Goal: Task Accomplishment & Management: Check status

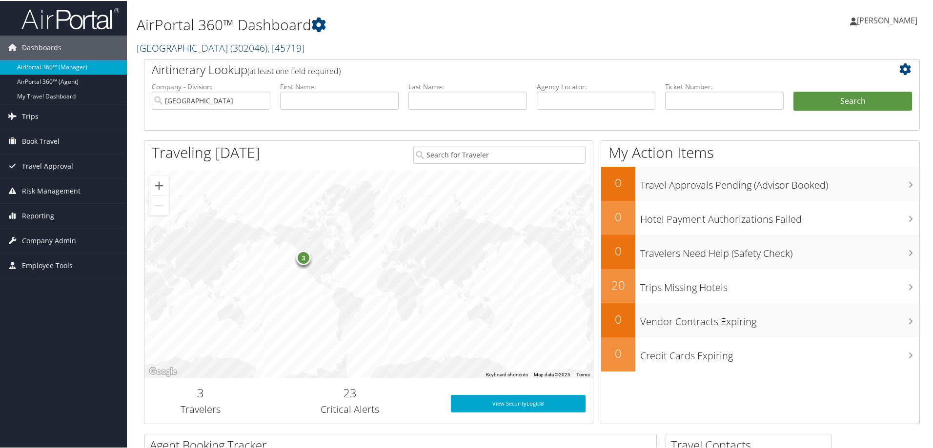
click at [251, 47] on span "( 302046 )" at bounding box center [248, 46] width 37 height 13
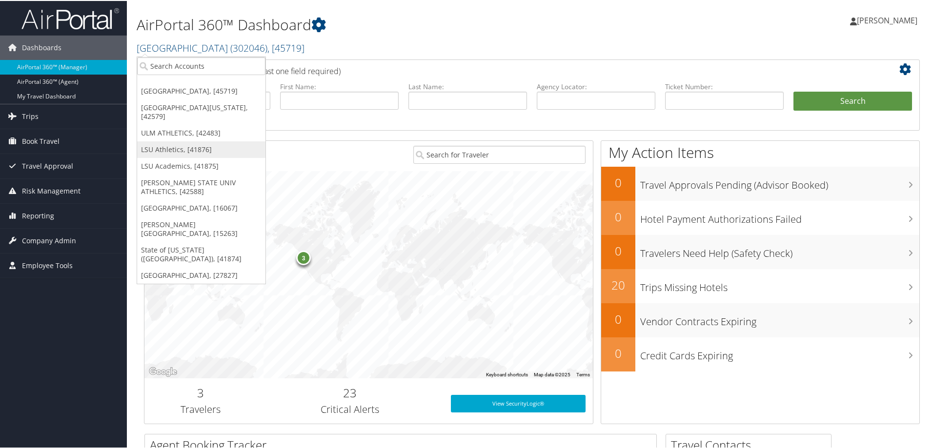
click at [192, 149] on link "LSU Athletics, [41876]" at bounding box center [201, 149] width 128 height 17
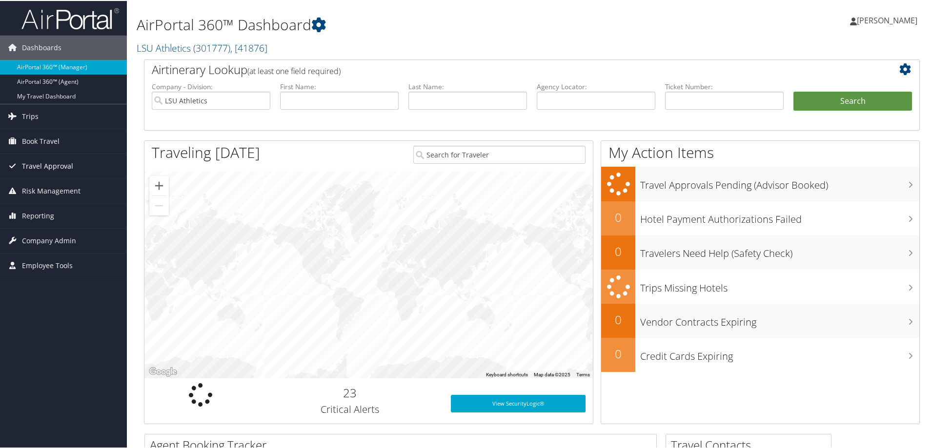
click at [68, 165] on span "Travel Approval" at bounding box center [47, 165] width 51 height 24
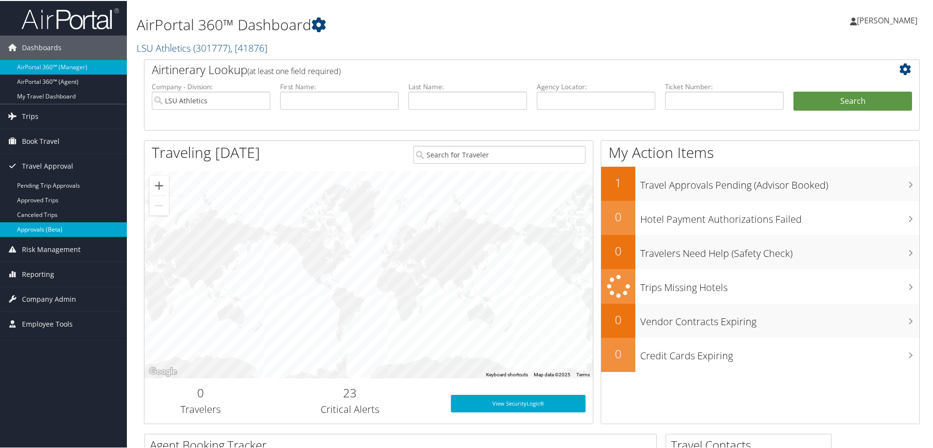
click at [60, 229] on link "Approvals (Beta)" at bounding box center [63, 228] width 127 height 15
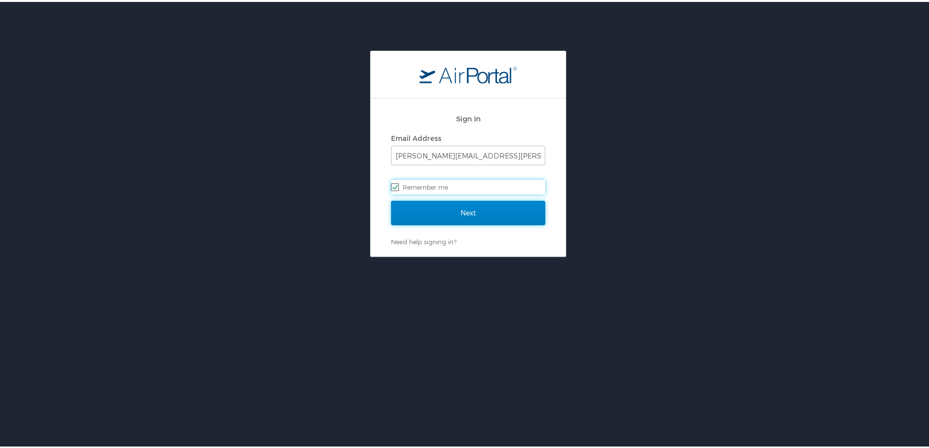
click at [439, 211] on input "Next" at bounding box center [468, 211] width 154 height 24
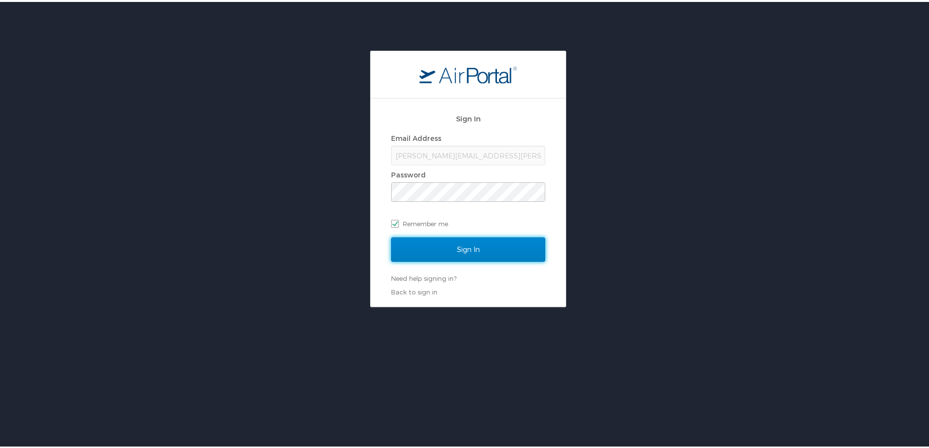
click at [447, 250] on input "Sign In" at bounding box center [468, 248] width 154 height 24
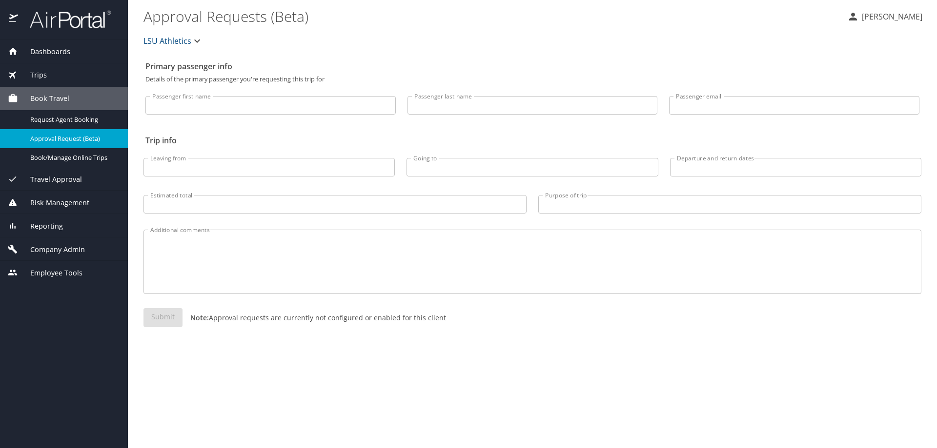
click at [60, 180] on span "Travel Approval" at bounding box center [50, 179] width 64 height 11
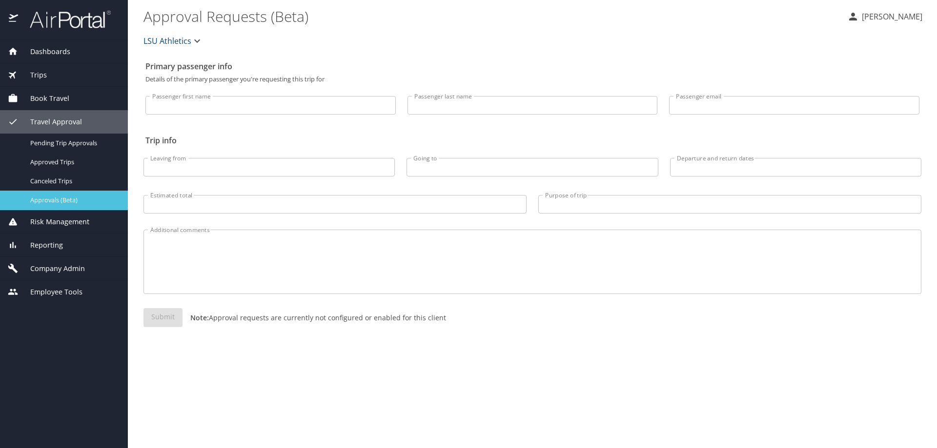
click at [70, 201] on span "Approvals (Beta)" at bounding box center [73, 200] width 86 height 9
